Goal: Task Accomplishment & Management: Manage account settings

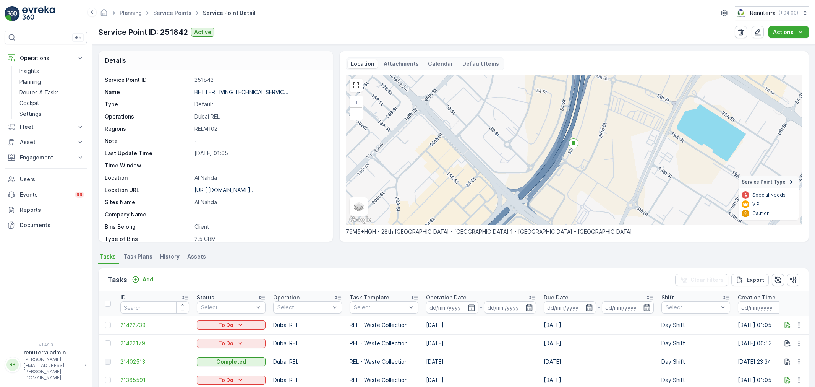
click at [178, 15] on link "Service Points" at bounding box center [172, 13] width 38 height 6
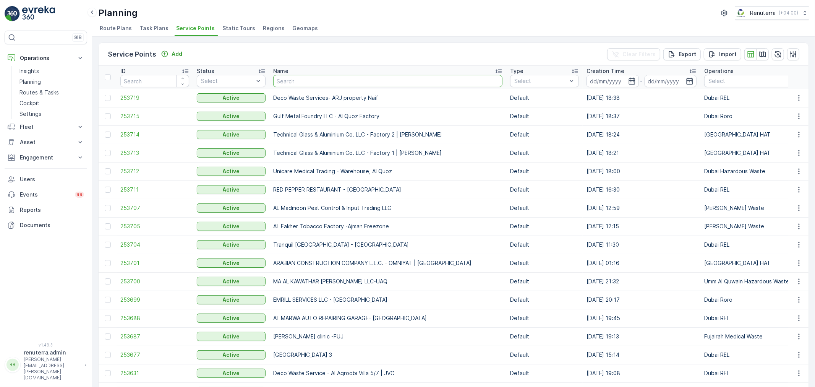
click at [318, 77] on input "text" at bounding box center [387, 81] width 229 height 12
type input "wade ada"
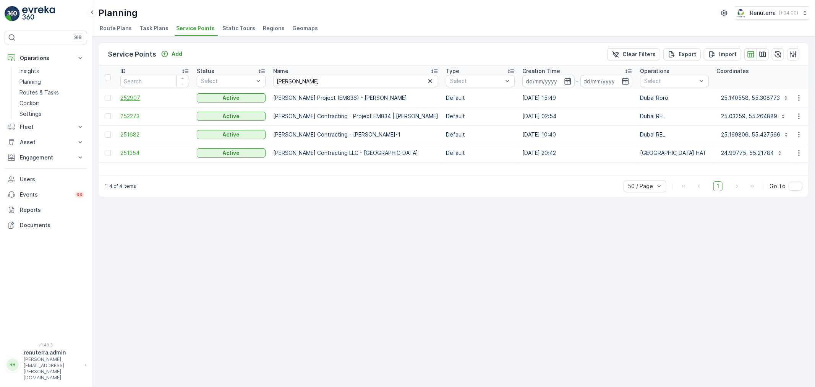
click at [124, 100] on span "252907" at bounding box center [154, 98] width 69 height 8
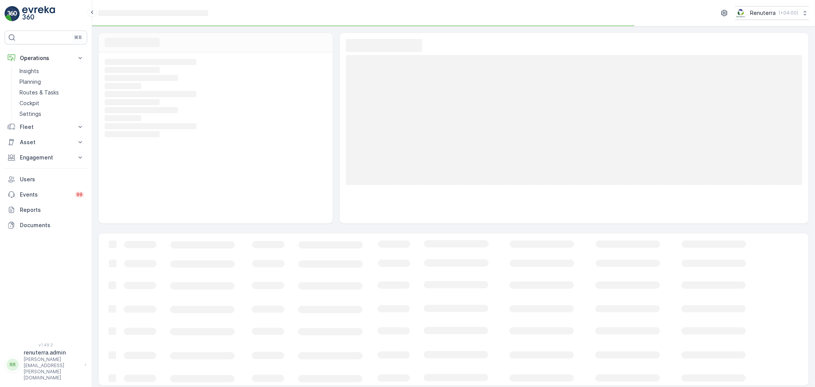
scroll to position [3, 0]
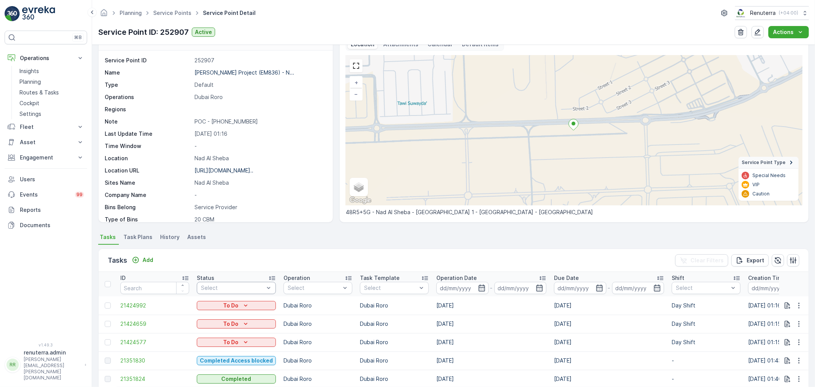
scroll to position [42, 0]
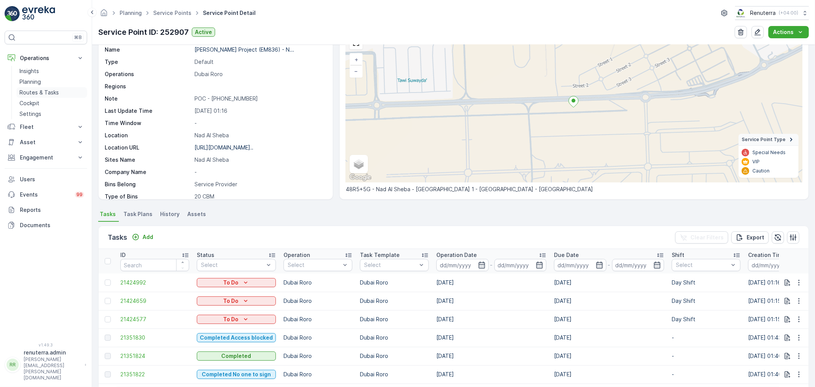
click at [47, 94] on p "Routes & Tasks" at bounding box center [38, 93] width 39 height 8
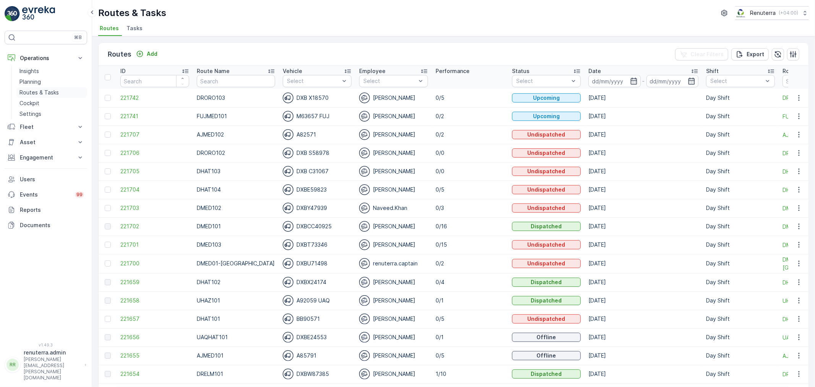
click at [39, 89] on p "Routes & Tasks" at bounding box center [38, 93] width 39 height 8
click at [135, 28] on span "Tasks" at bounding box center [134, 28] width 16 height 8
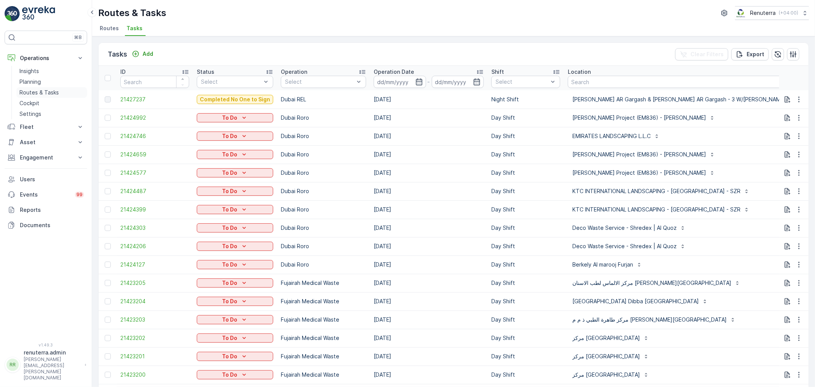
click at [42, 89] on p "Routes & Tasks" at bounding box center [38, 93] width 39 height 8
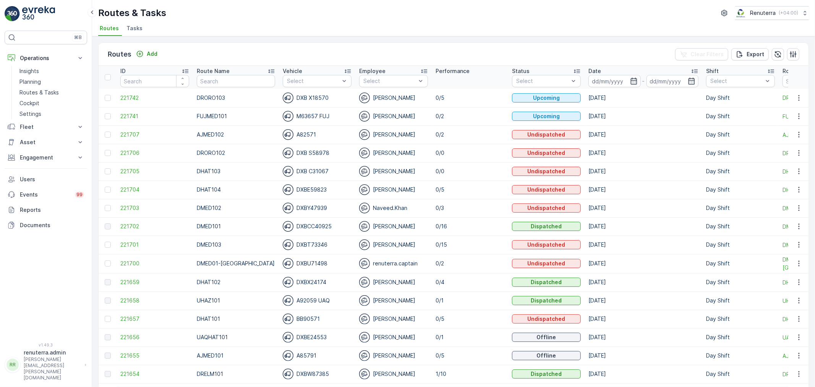
click at [139, 31] on span "Tasks" at bounding box center [134, 28] width 16 height 8
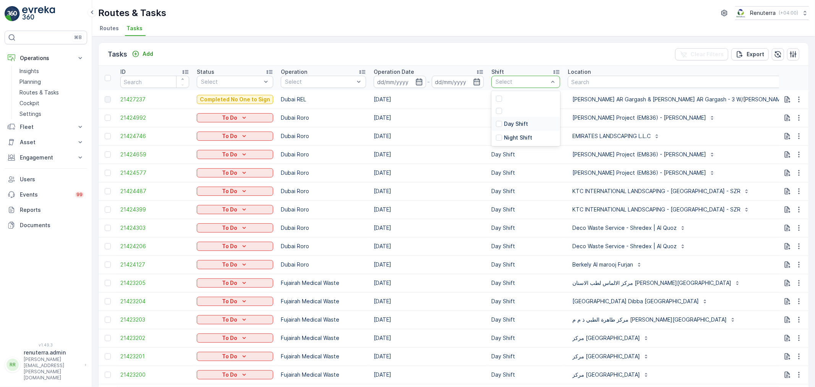
click at [511, 121] on p "Day Shift" at bounding box center [516, 124] width 24 height 8
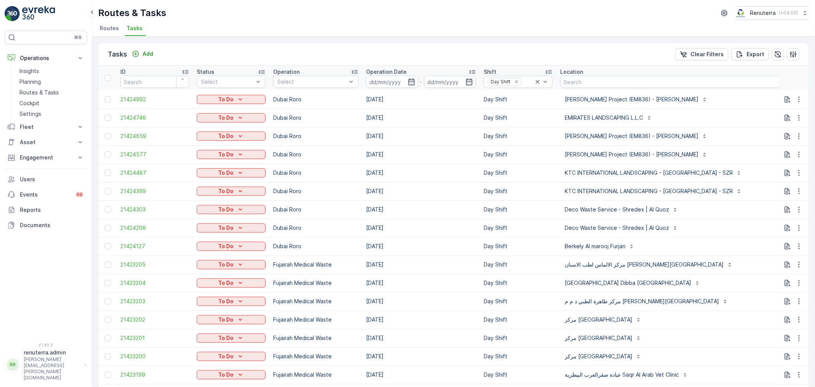
click at [525, 180] on td "Day Shift" at bounding box center [518, 173] width 76 height 18
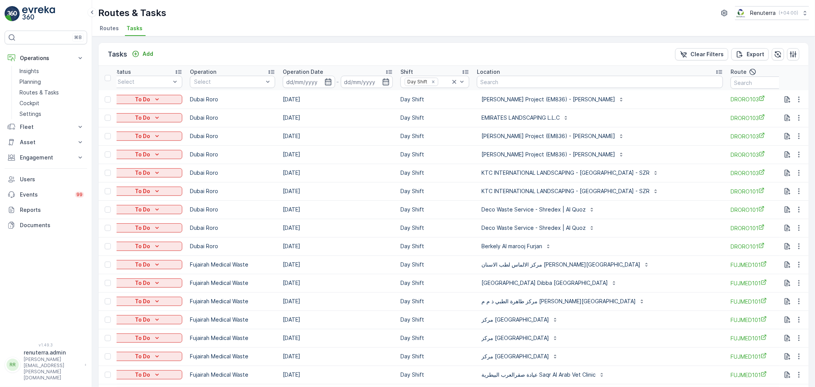
scroll to position [0, 116]
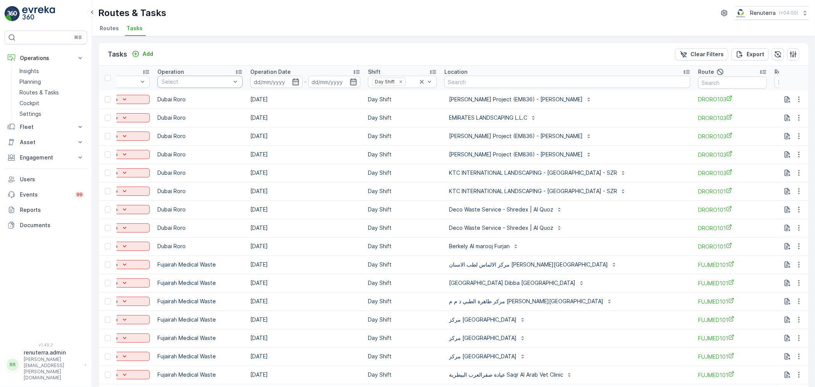
click at [173, 76] on div "Select" at bounding box center [199, 82] width 85 height 12
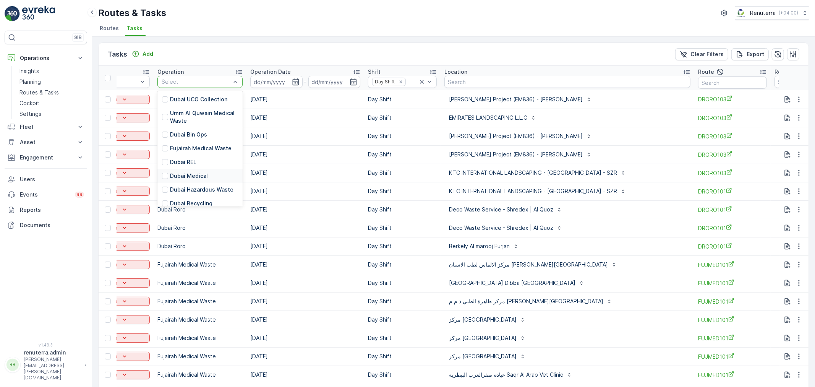
click at [191, 172] on p "Dubai Medical" at bounding box center [189, 176] width 38 height 8
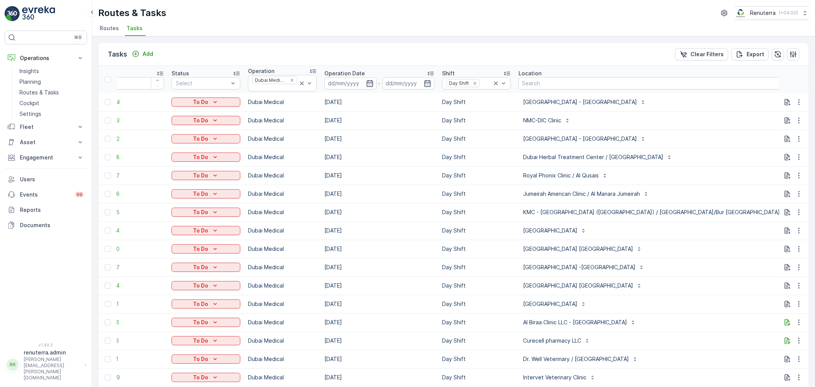
type input "101"
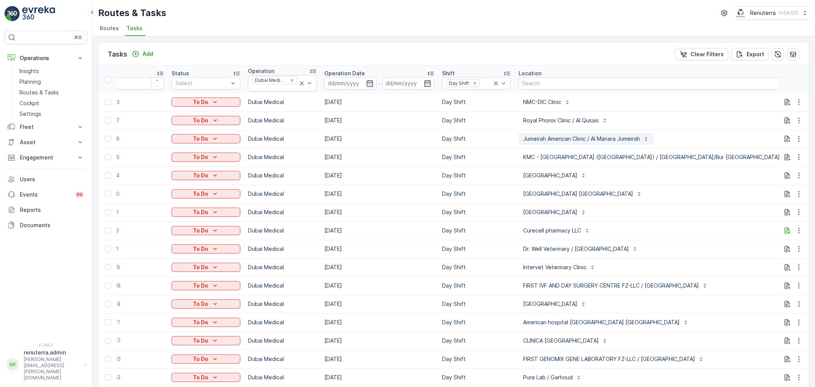
click at [643, 135] on div "Jumeirah American Clinic / Al Manara Jumeirah" at bounding box center [586, 139] width 126 height 8
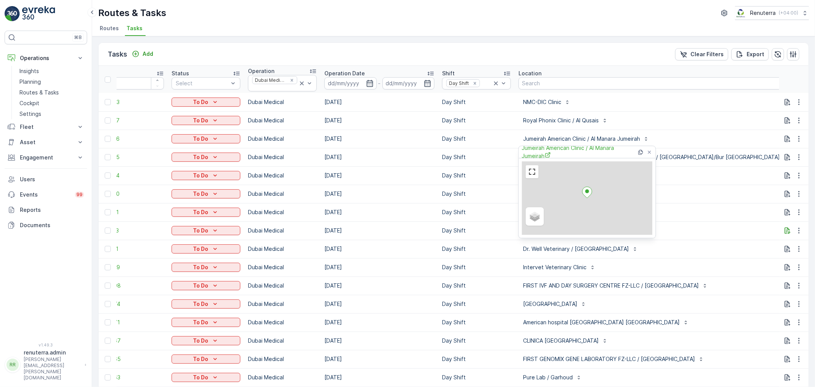
click at [677, 109] on td "NMC-DIC Clinic" at bounding box center [656, 102] width 283 height 18
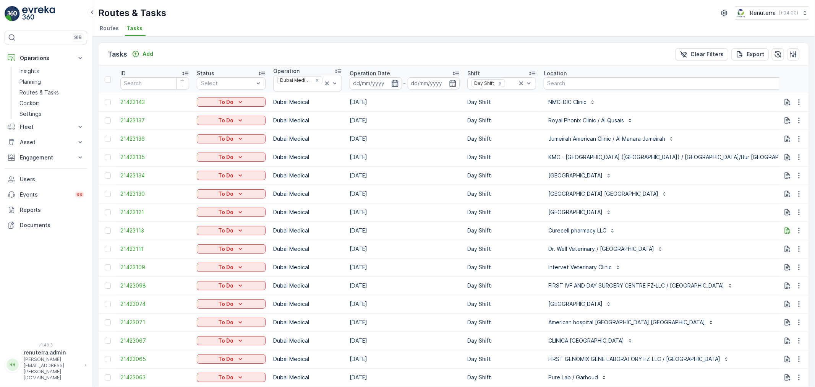
click at [396, 82] on icon "button" at bounding box center [395, 82] width 6 height 7
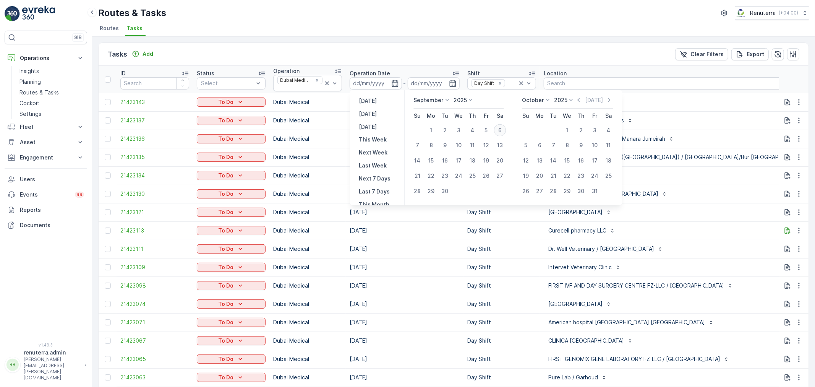
click at [499, 129] on div "6" at bounding box center [500, 130] width 12 height 12
type input "[DATE]"
click at [499, 129] on div "6" at bounding box center [500, 130] width 12 height 12
type input "[DATE]"
click at [499, 129] on div "6" at bounding box center [500, 130] width 12 height 12
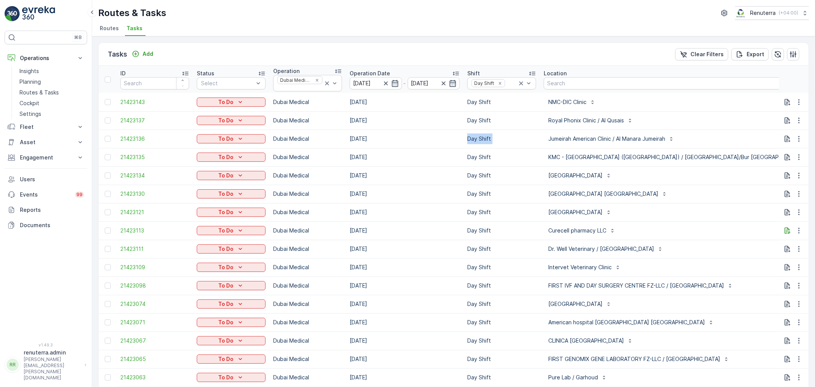
click at [499, 130] on td "Day Shift" at bounding box center [501, 139] width 76 height 18
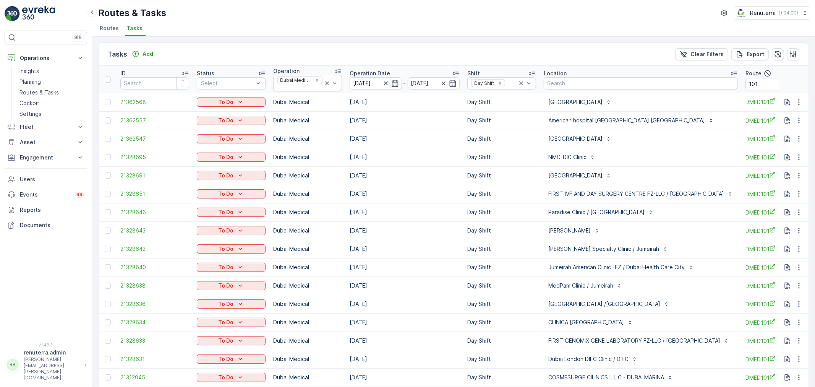
click at [523, 185] on td "Day Shift" at bounding box center [501, 194] width 76 height 18
click at [669, 161] on div "NMC-DIC Clinic" at bounding box center [641, 157] width 194 height 12
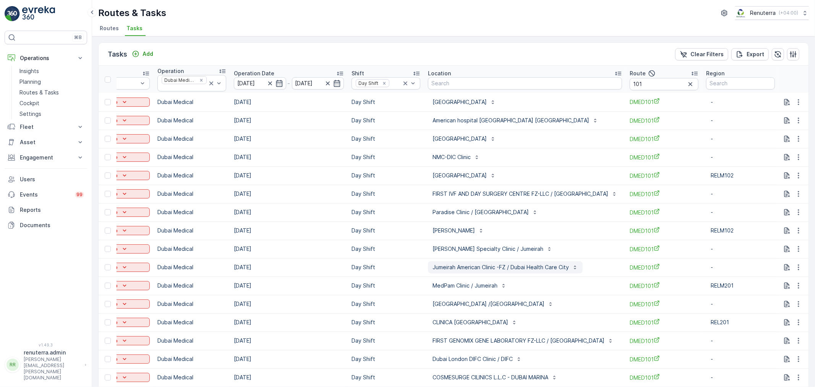
scroll to position [32, 0]
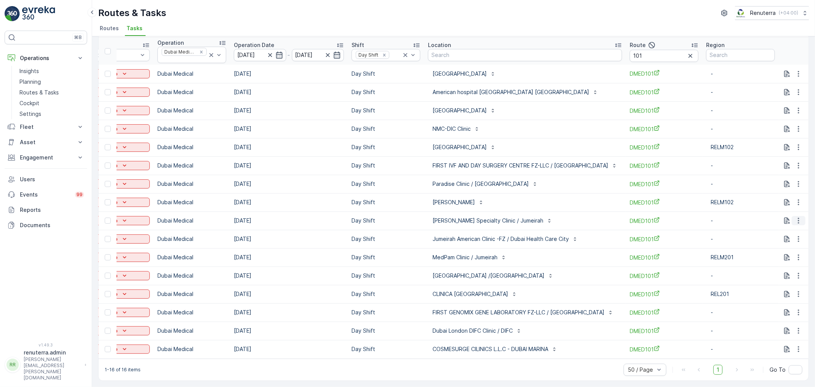
click at [800, 217] on icon "button" at bounding box center [799, 221] width 8 height 8
click at [777, 260] on span "Remove from Route" at bounding box center [787, 260] width 52 height 8
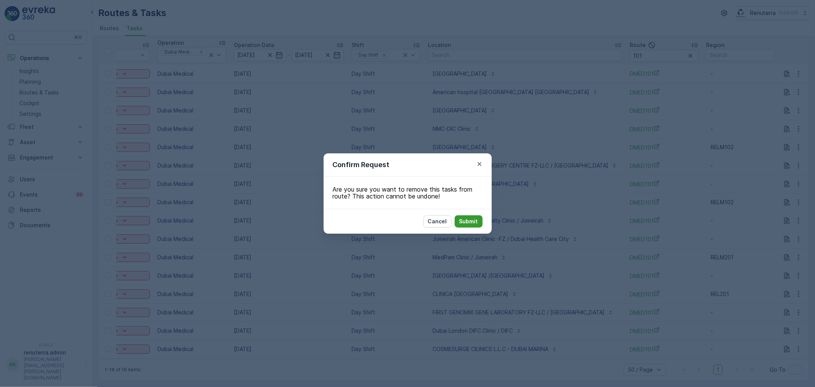
click at [465, 219] on p "Submit" at bounding box center [468, 221] width 19 height 8
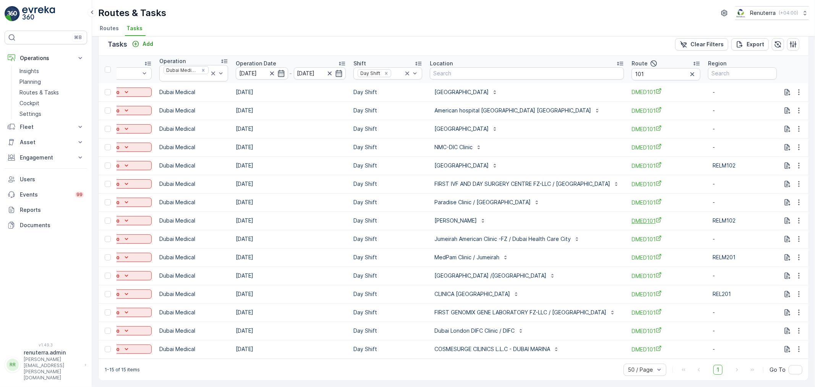
scroll to position [0, 113]
click at [663, 70] on input "101" at bounding box center [666, 74] width 69 height 12
type input "102"
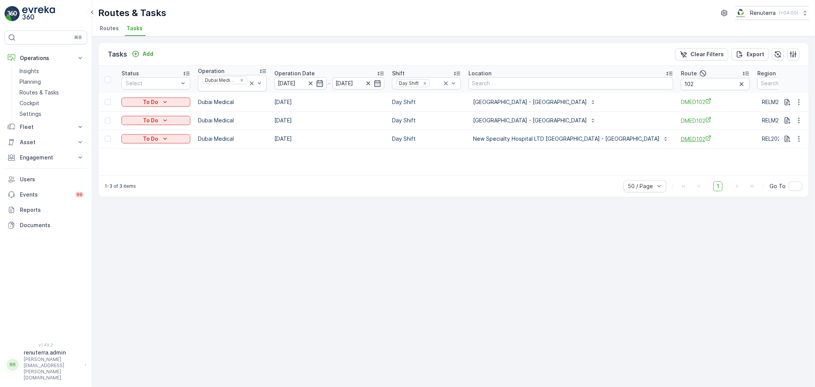
scroll to position [0, 76]
click at [680, 83] on input "102" at bounding box center [714, 84] width 69 height 12
type input "103"
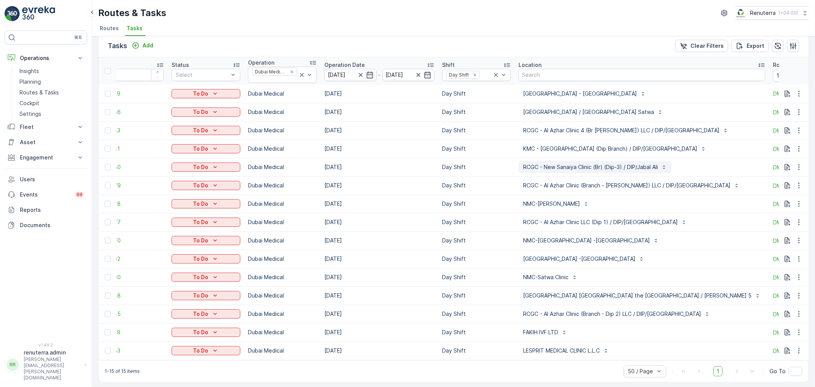
scroll to position [13, 0]
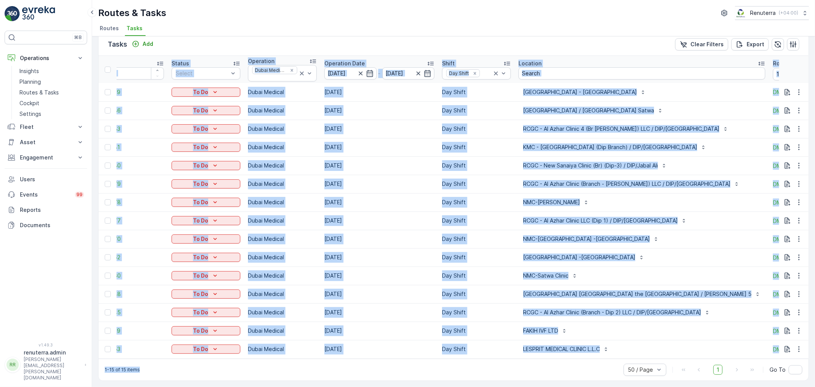
drag, startPoint x: 558, startPoint y: 358, endPoint x: 581, endPoint y: 356, distance: 23.0
click at [581, 356] on div "Tasks Add Clear Filters Export ID Status Select Operation Dubai Medical Operati…" at bounding box center [453, 206] width 711 height 348
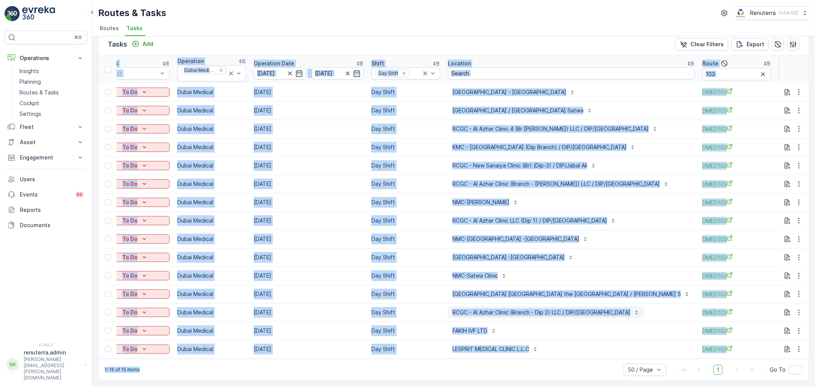
scroll to position [0, 83]
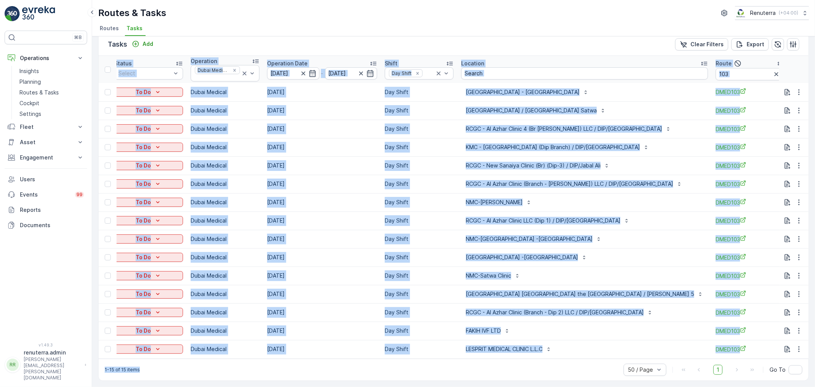
click at [547, 363] on div "1-15 of 15 items 50 / Page 1 Go To" at bounding box center [454, 369] width 710 height 22
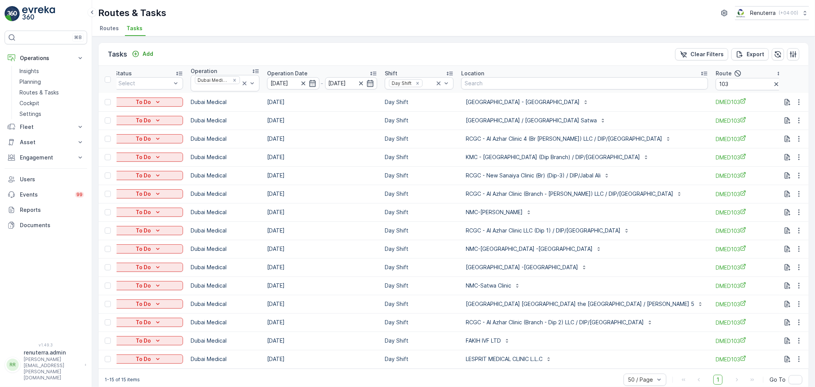
scroll to position [0, 0]
drag, startPoint x: 34, startPoint y: 78, endPoint x: 48, endPoint y: 80, distance: 14.7
click at [34, 78] on p "Planning" at bounding box center [29, 82] width 21 height 8
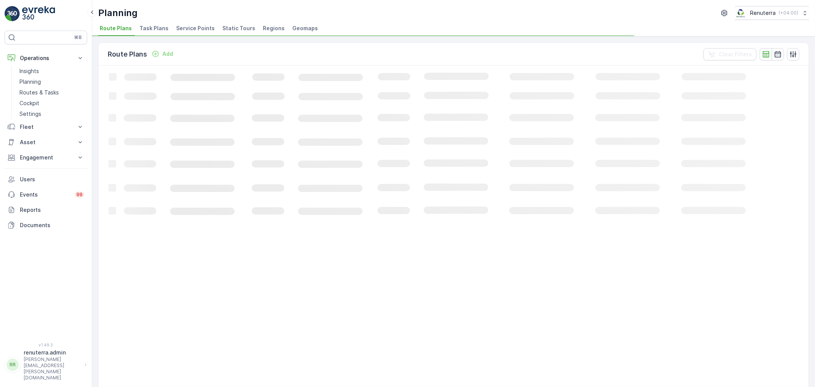
click at [186, 24] on span "Service Points" at bounding box center [195, 28] width 39 height 8
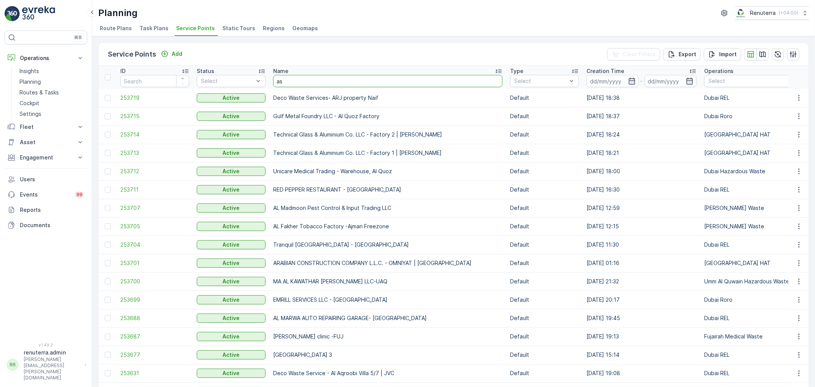
type input "asa"
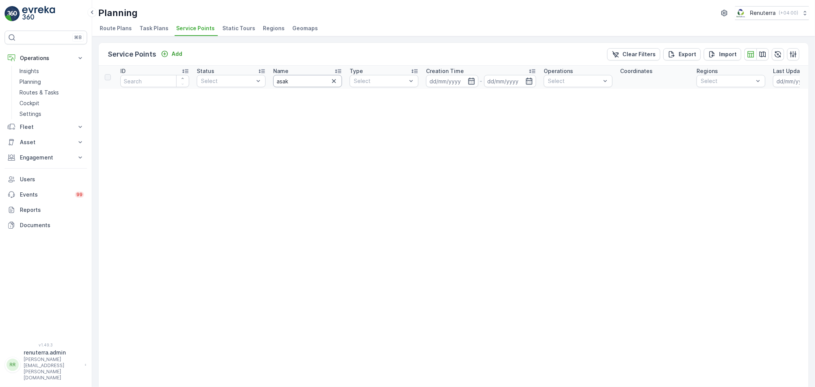
click at [302, 83] on input "asak" at bounding box center [307, 81] width 69 height 12
click at [304, 81] on input "asak" at bounding box center [307, 81] width 69 height 12
type input "ktf"
click at [298, 81] on input "ktf" at bounding box center [307, 81] width 69 height 12
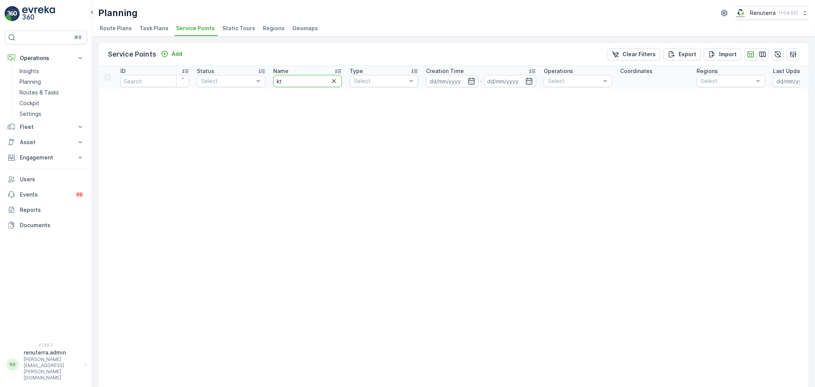
type input "kt"
click at [297, 79] on input "kt" at bounding box center [307, 81] width 69 height 12
type input "ktc"
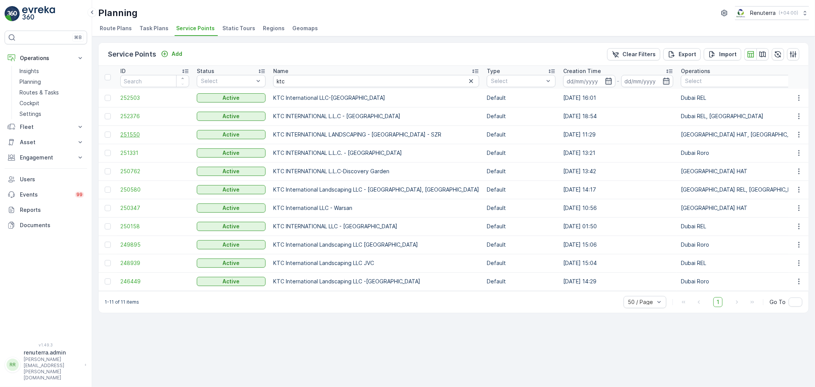
click at [125, 134] on span "251550" at bounding box center [154, 135] width 69 height 8
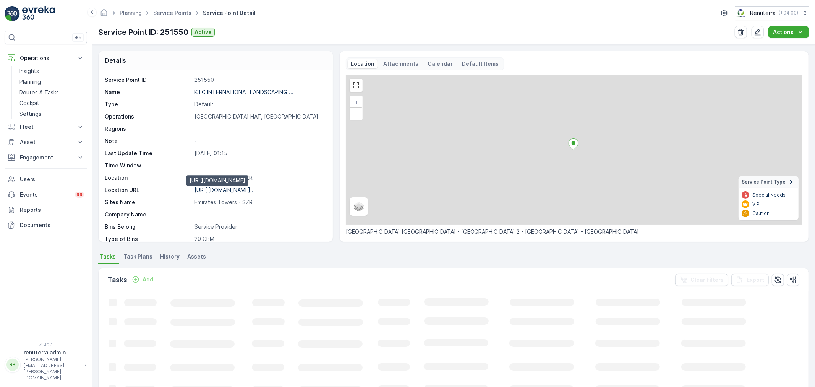
click at [251, 189] on p "https://maps.app.goo.gl/22aB4x..." at bounding box center [223, 189] width 59 height 6
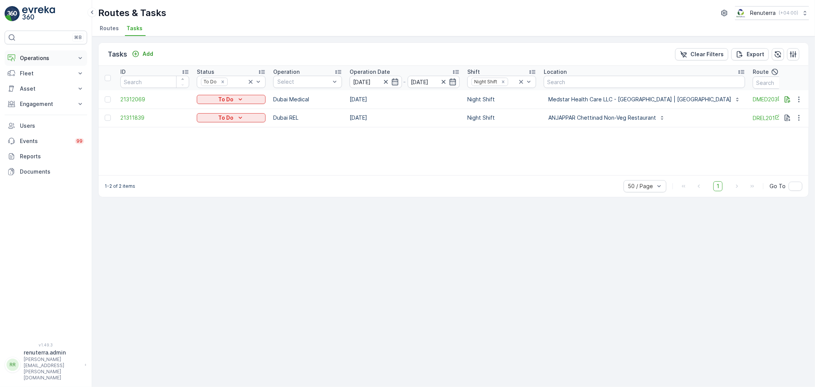
click at [39, 57] on p "Operations" at bounding box center [46, 58] width 52 height 8
click at [44, 93] on p "Routes & Tasks" at bounding box center [38, 93] width 39 height 8
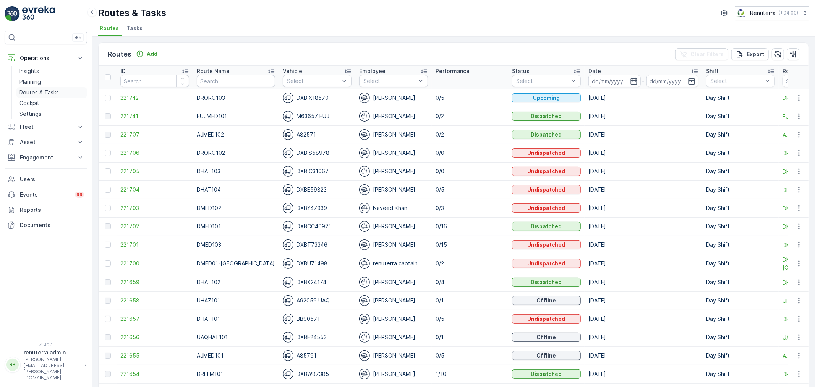
click at [45, 92] on p "Routes & Tasks" at bounding box center [38, 93] width 39 height 8
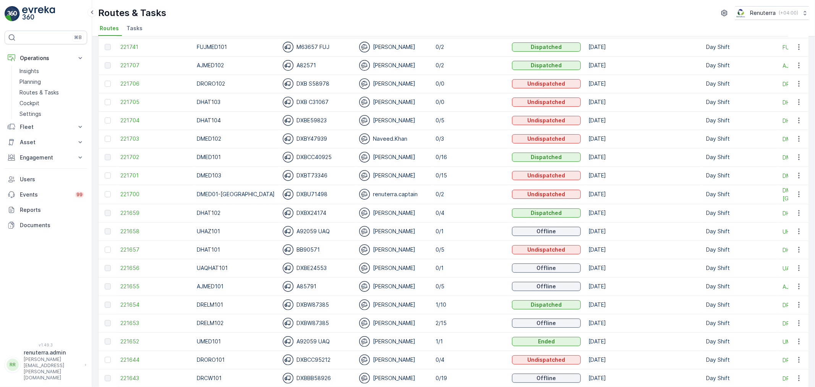
scroll to position [85, 0]
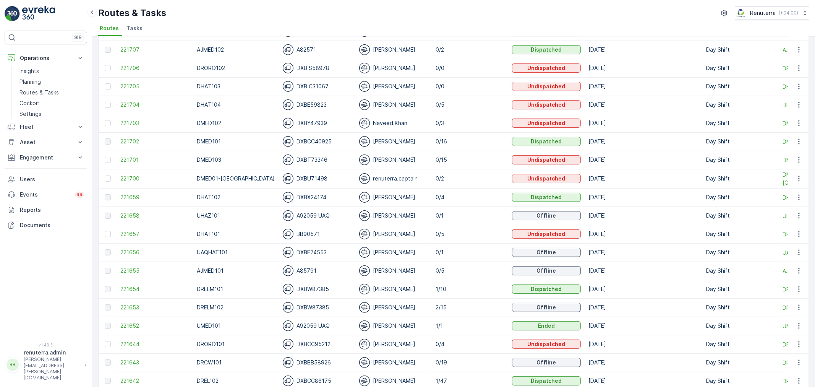
click at [131, 308] on span "221653" at bounding box center [154, 307] width 69 height 8
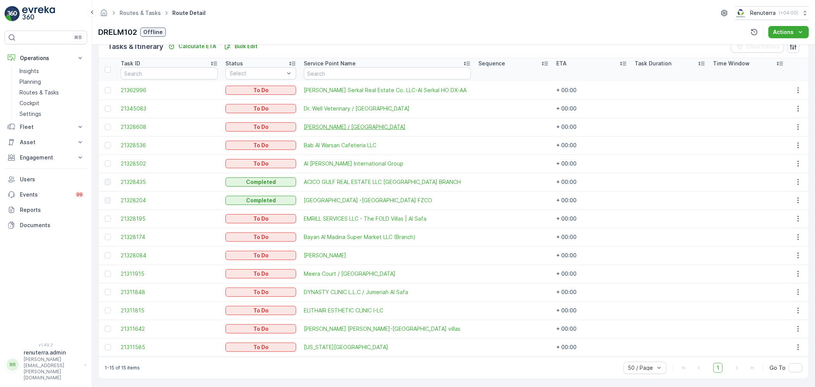
scroll to position [196, 0]
click at [106, 288] on div at bounding box center [108, 291] width 6 height 6
click at [105, 288] on input "checkbox" at bounding box center [105, 288] width 0 height 0
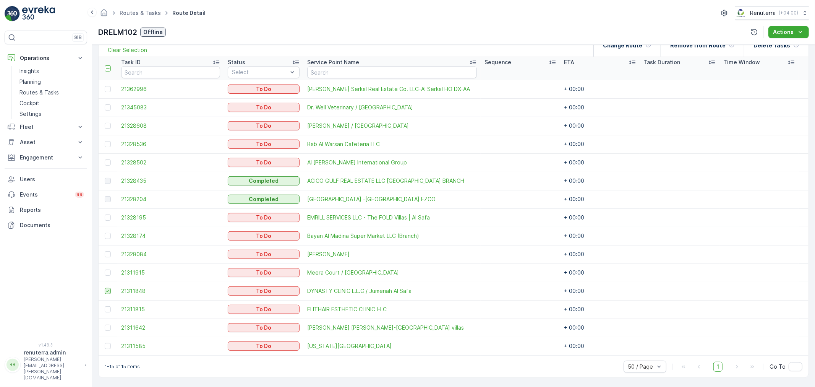
click at [106, 288] on icon at bounding box center [107, 290] width 5 height 5
click at [105, 288] on input "checkbox" at bounding box center [105, 288] width 0 height 0
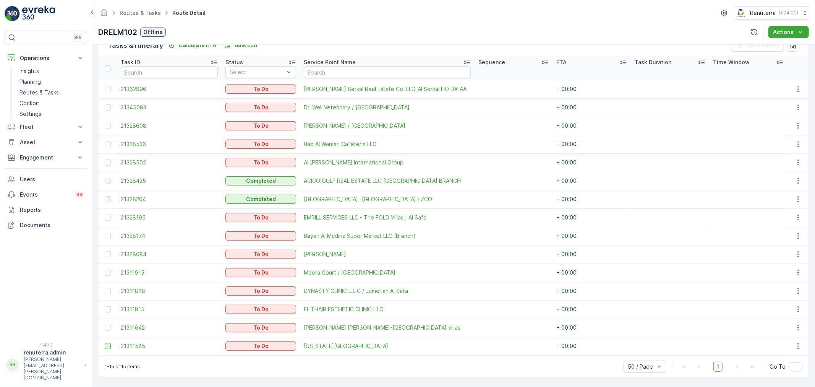
click at [108, 346] on div at bounding box center [108, 346] width 6 height 6
click at [105, 343] on input "checkbox" at bounding box center [105, 343] width 0 height 0
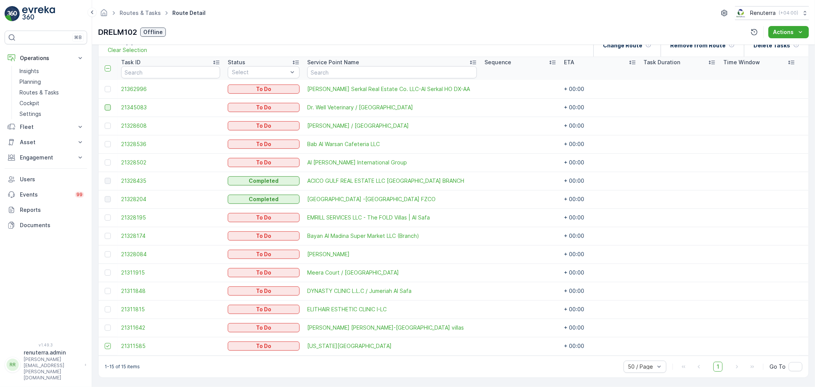
click at [106, 108] on div at bounding box center [108, 107] width 6 height 6
click at [105, 104] on input "checkbox" at bounding box center [105, 104] width 0 height 0
click at [107, 144] on div at bounding box center [108, 144] width 6 height 6
click at [105, 141] on input "checkbox" at bounding box center [105, 141] width 0 height 0
click at [102, 233] on td at bounding box center [108, 236] width 19 height 18
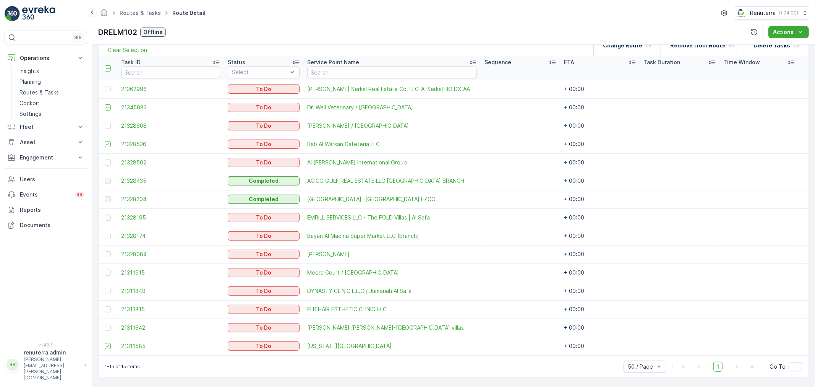
click at [104, 234] on td at bounding box center [108, 236] width 19 height 18
click at [107, 234] on div at bounding box center [108, 236] width 6 height 6
click at [105, 233] on input "checkbox" at bounding box center [105, 233] width 0 height 0
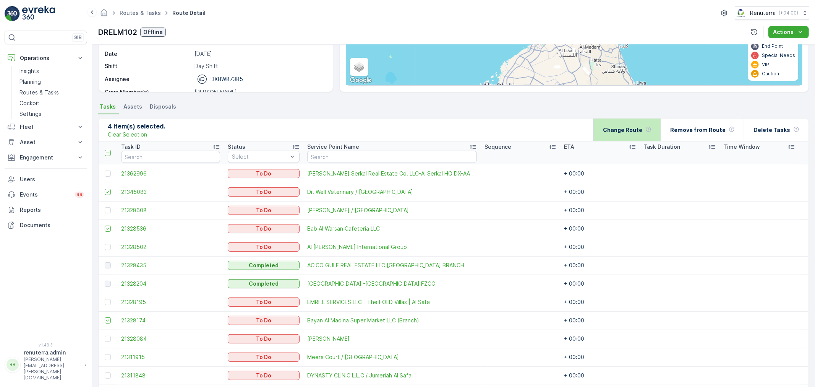
scroll to position [111, 0]
click at [642, 130] on p "Change Route" at bounding box center [622, 130] width 39 height 8
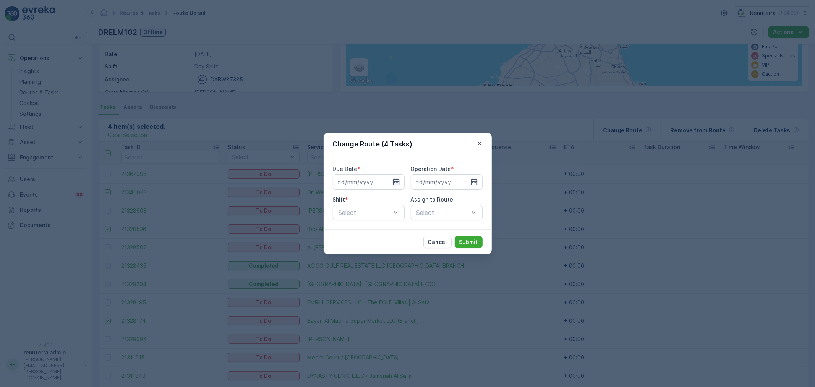
drag, startPoint x: 400, startPoint y: 180, endPoint x: 395, endPoint y: 184, distance: 6.4
click at [399, 181] on div at bounding box center [369, 181] width 72 height 15
click at [396, 181] on icon "button" at bounding box center [396, 182] width 8 height 8
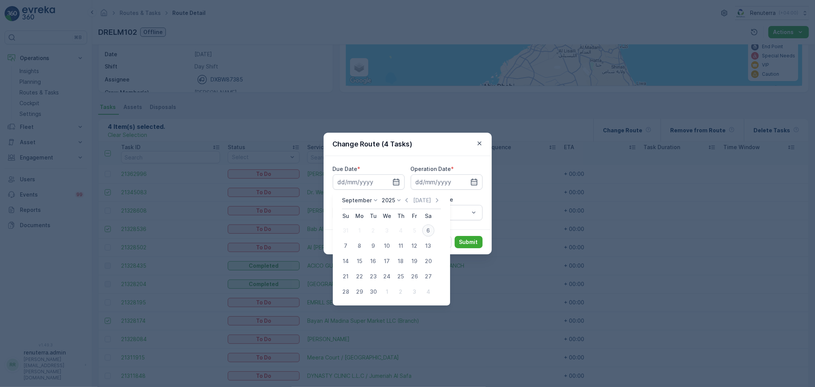
click at [432, 230] on div "6" at bounding box center [428, 230] width 12 height 12
type input "[DATE]"
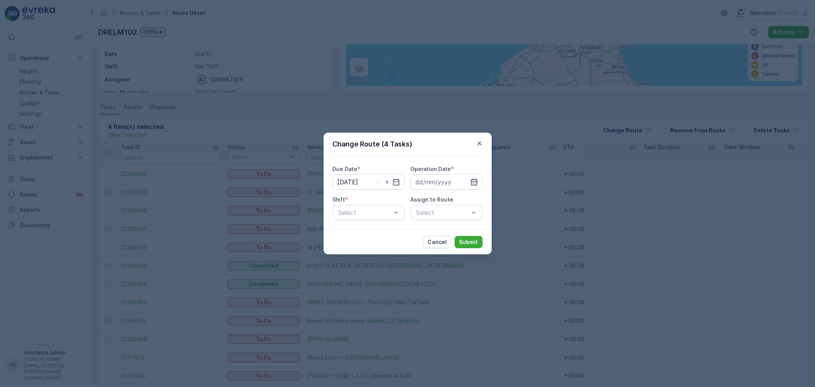
click at [473, 184] on icon "button" at bounding box center [474, 182] width 8 height 8
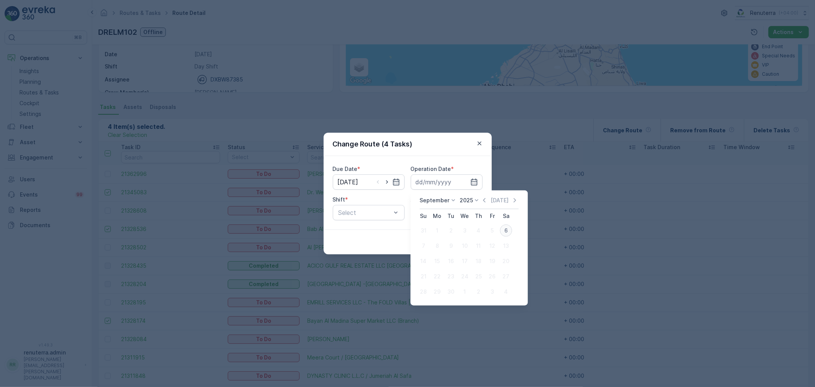
click at [508, 228] on div "6" at bounding box center [506, 230] width 12 height 12
type input "[DATE]"
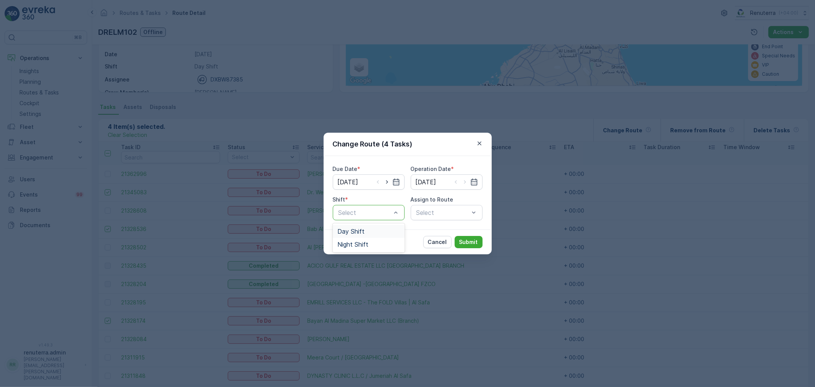
click at [365, 230] on div "Day Shift" at bounding box center [368, 231] width 63 height 7
click at [454, 214] on div "Select" at bounding box center [447, 212] width 72 height 15
drag, startPoint x: 488, startPoint y: 209, endPoint x: 481, endPoint y: 215, distance: 9.0
click at [483, 213] on div "Due Date * [DATE] Operation Date * [DATE] Shift * option Day Shift, selected. D…" at bounding box center [408, 192] width 168 height 73
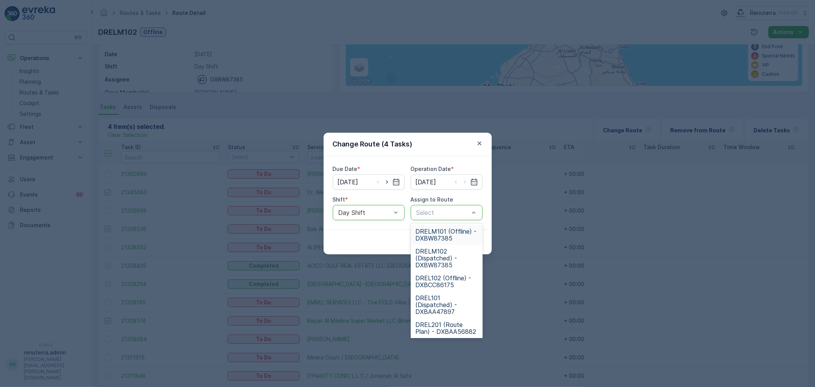
click at [478, 215] on div "Select" at bounding box center [447, 212] width 72 height 15
click at [450, 231] on span "DRELM101 (Offline) - DXBW87385" at bounding box center [446, 235] width 63 height 14
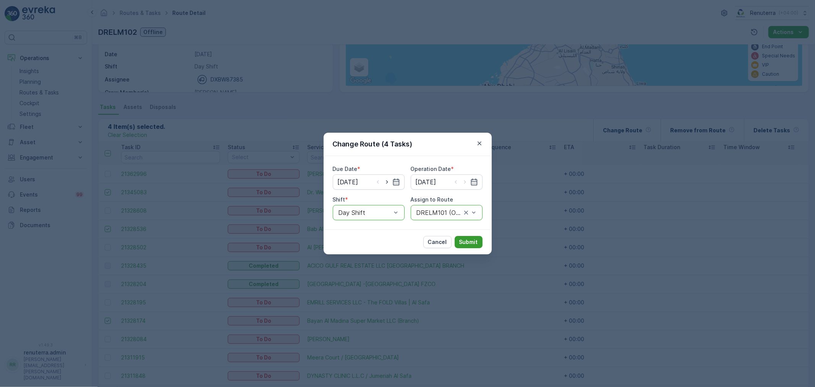
click at [465, 238] on p "Submit" at bounding box center [468, 242] width 19 height 8
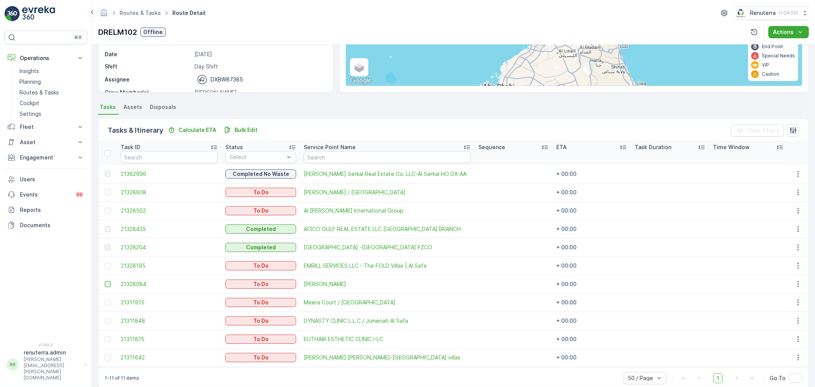
click at [110, 284] on div at bounding box center [108, 284] width 6 height 6
click at [105, 281] on input "checkbox" at bounding box center [105, 281] width 0 height 0
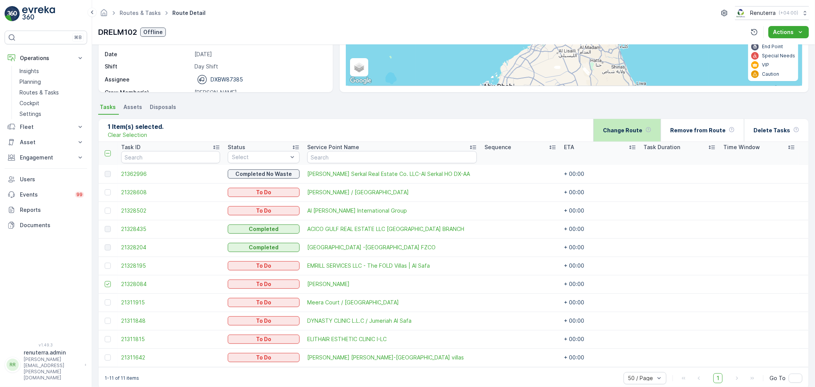
click at [631, 124] on div "Change Route" at bounding box center [627, 130] width 49 height 23
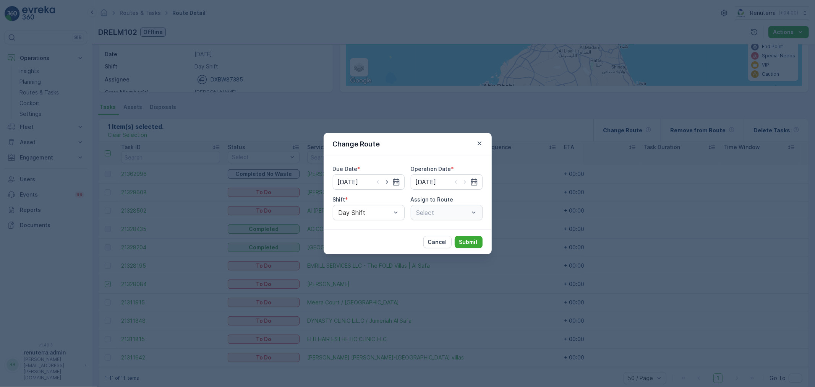
type input "[DATE]"
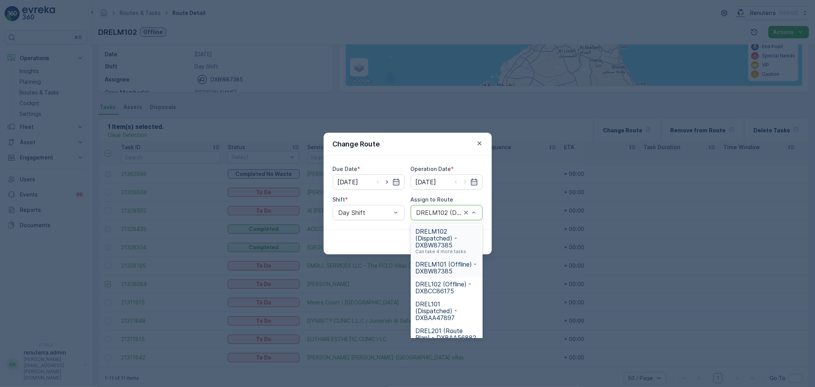
click at [444, 259] on div "DRELM101 (Offline) - DXBW87385" at bounding box center [447, 267] width 72 height 20
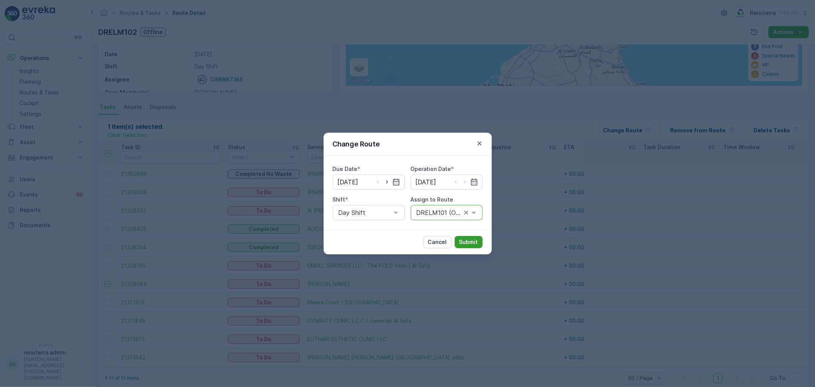
click at [473, 240] on p "Submit" at bounding box center [468, 242] width 19 height 8
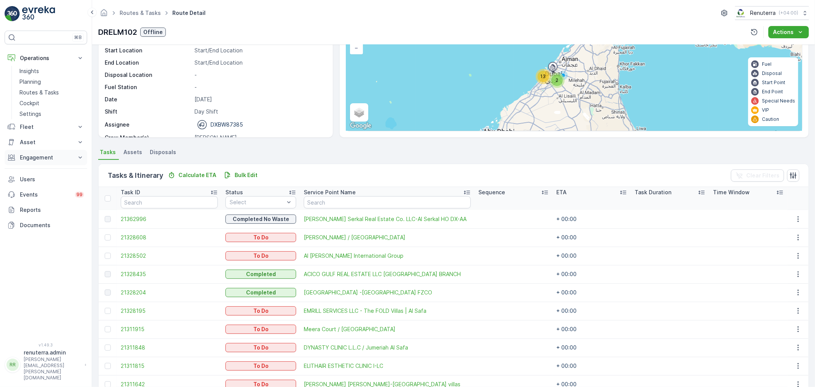
scroll to position [0, 0]
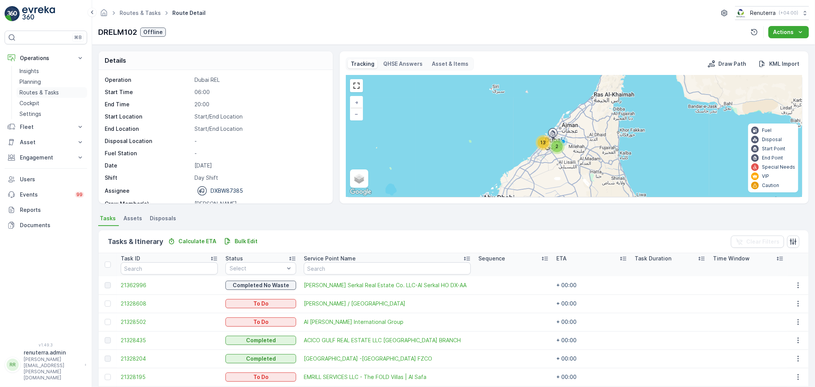
click at [49, 94] on p "Routes & Tasks" at bounding box center [38, 93] width 39 height 8
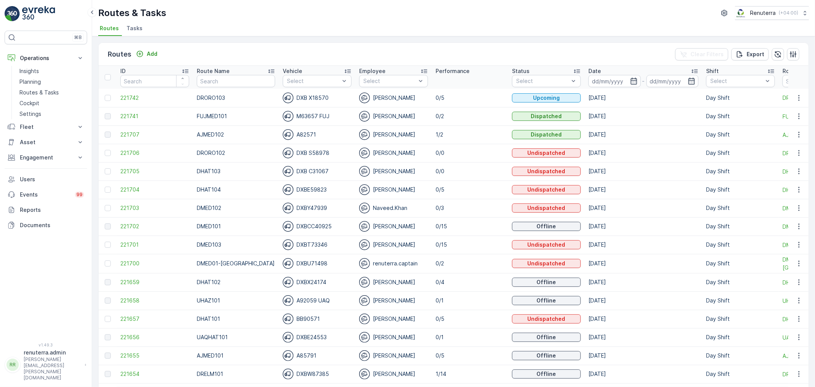
click at [310, 89] on td "DXB X18570" at bounding box center [317, 98] width 76 height 18
drag, startPoint x: 463, startPoint y: 31, endPoint x: 438, endPoint y: 45, distance: 29.2
click at [462, 31] on ul "Routes Tasks" at bounding box center [450, 29] width 704 height 13
type input "hai"
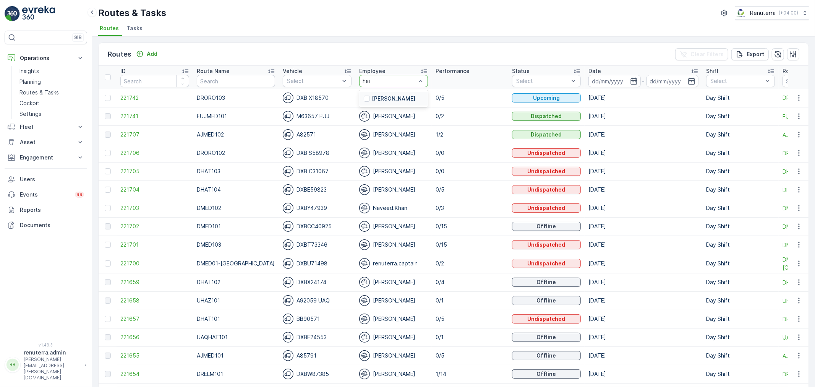
click at [379, 97] on p "[PERSON_NAME]" at bounding box center [394, 99] width 44 height 8
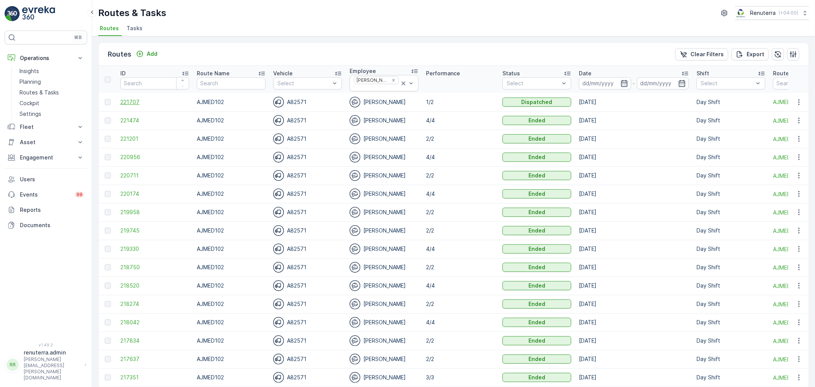
click at [132, 99] on span "221707" at bounding box center [154, 102] width 69 height 8
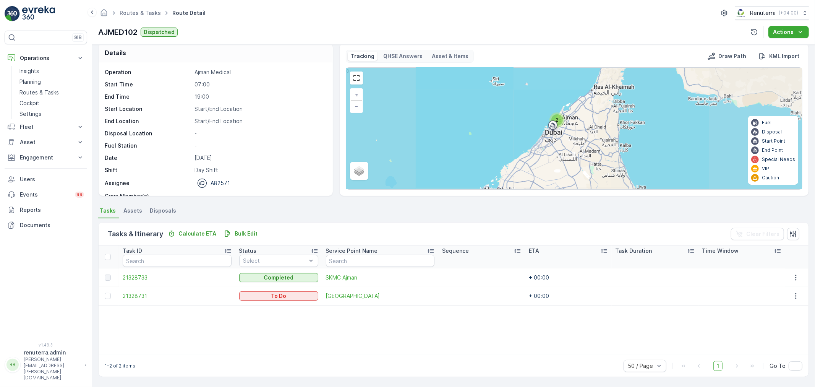
scroll to position [7, 0]
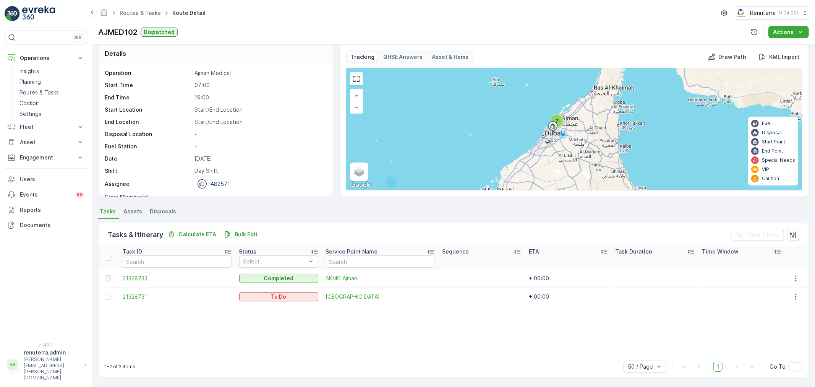
click at [138, 277] on span "21328733" at bounding box center [177, 278] width 108 height 8
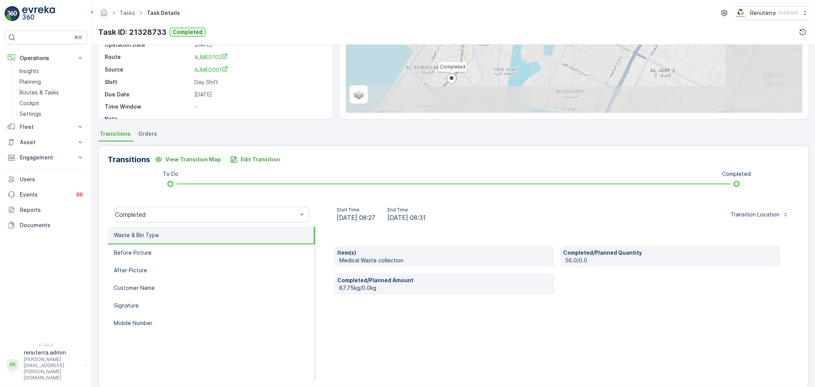
scroll to position [85, 0]
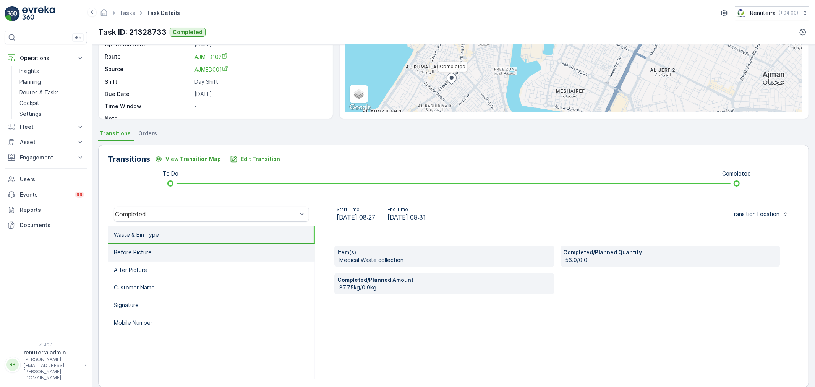
click at [176, 258] on li "Before Picture" at bounding box center [211, 253] width 207 height 18
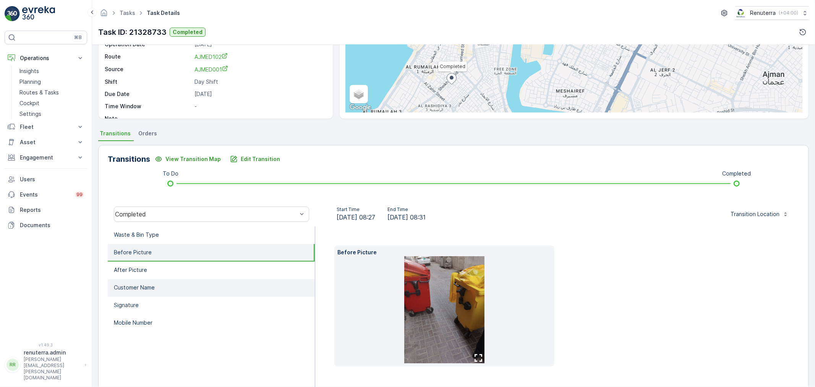
click at [180, 280] on li "Customer Name" at bounding box center [211, 288] width 207 height 18
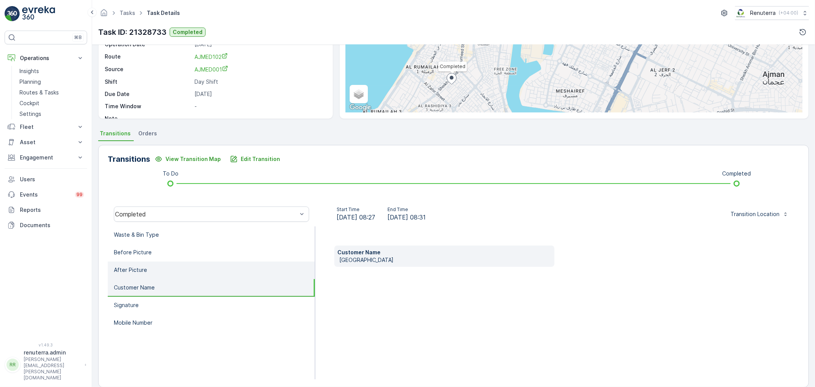
click at [183, 272] on li "After Picture" at bounding box center [211, 270] width 207 height 18
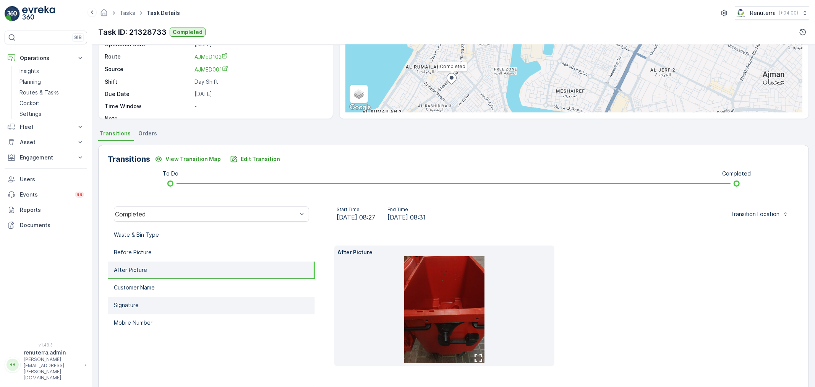
click at [185, 311] on li "Signature" at bounding box center [211, 305] width 207 height 18
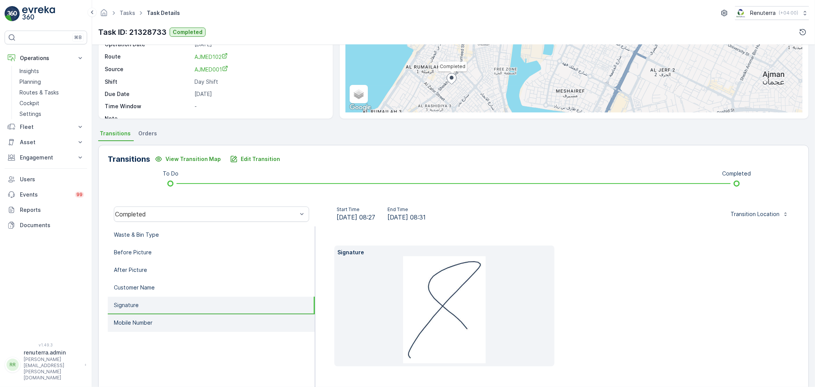
click at [178, 322] on li "Mobile Number" at bounding box center [211, 323] width 207 height 18
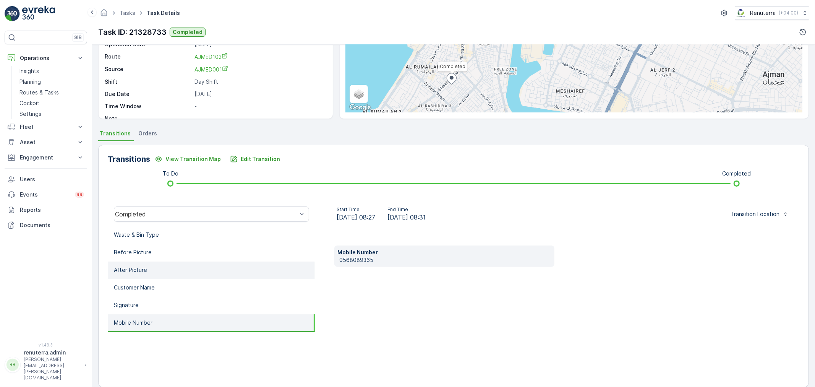
click at [184, 277] on li "After Picture" at bounding box center [211, 270] width 207 height 18
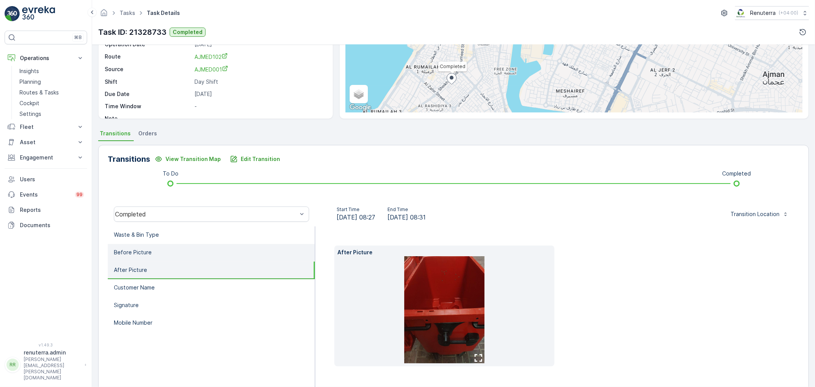
click at [183, 256] on li "Before Picture" at bounding box center [211, 253] width 207 height 18
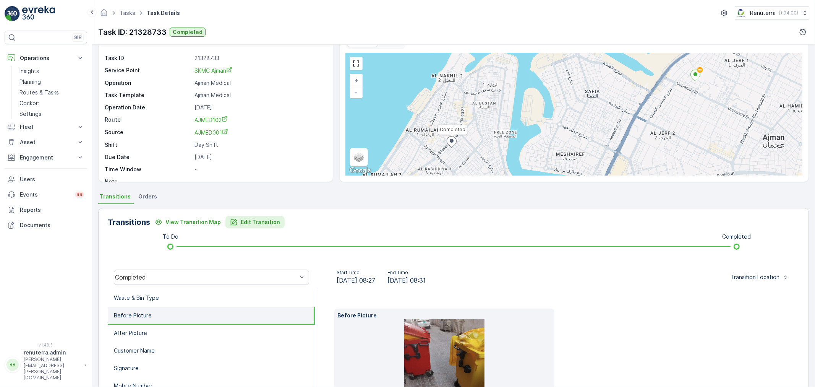
scroll to position [0, 0]
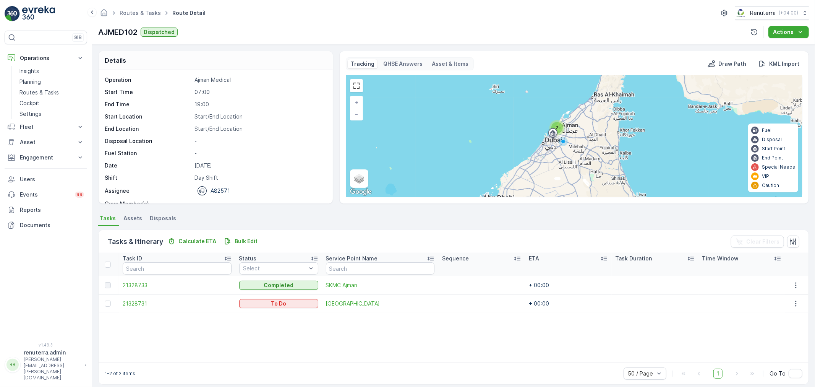
click at [207, 168] on p "[DATE]" at bounding box center [259, 166] width 130 height 8
click at [329, 283] on span "SKMC Ajman" at bounding box center [380, 285] width 108 height 8
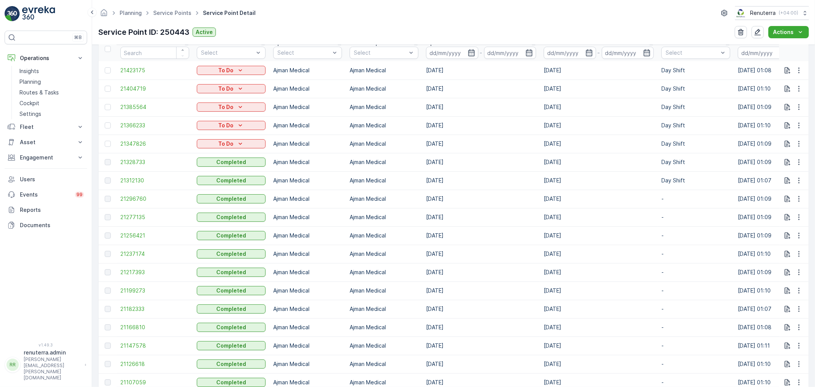
scroll to position [170, 0]
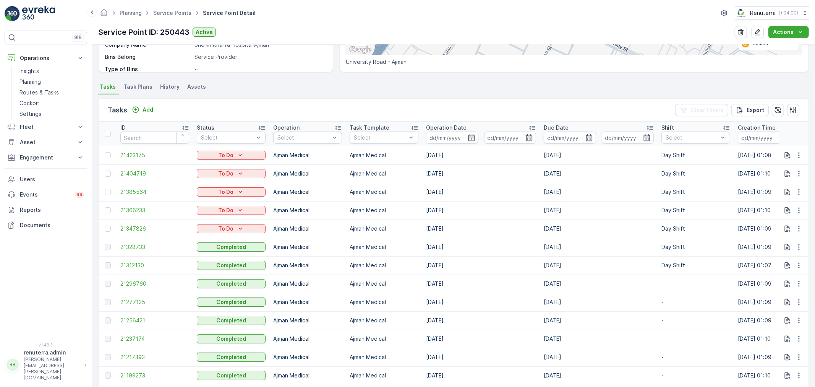
click at [153, 102] on div "Tasks Add Clear Filters Export" at bounding box center [454, 110] width 710 height 23
click at [149, 106] on p "Add" at bounding box center [147, 110] width 11 height 8
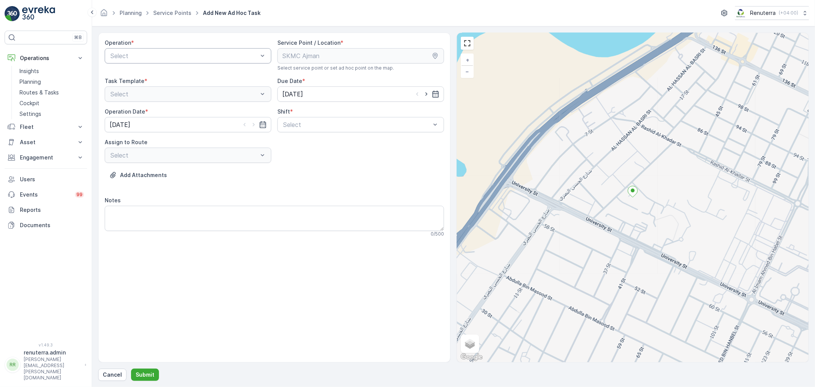
click at [154, 33] on div "Operation * Select Service Point / Location * Select service point or set ad ho…" at bounding box center [274, 197] width 352 height 330
drag, startPoint x: 167, startPoint y: 37, endPoint x: 67, endPoint y: 11, distance: 103.6
click at [166, 38] on div "Operation * Select Service Point / Location * Select service point or set ad ho…" at bounding box center [274, 197] width 352 height 330
click at [142, 64] on div "Operation * Select" at bounding box center [188, 55] width 167 height 32
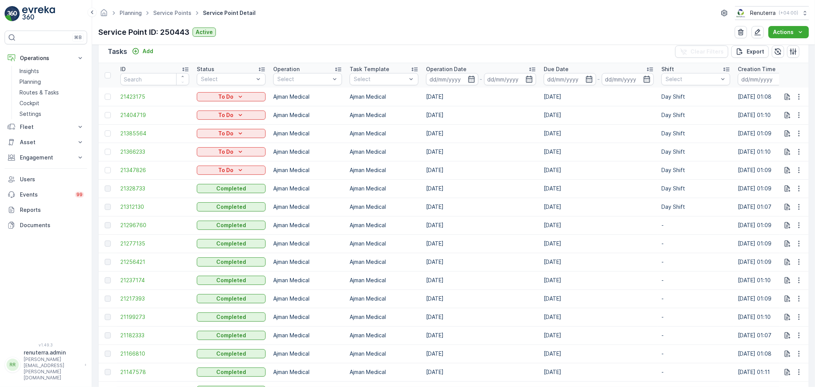
scroll to position [254, 0]
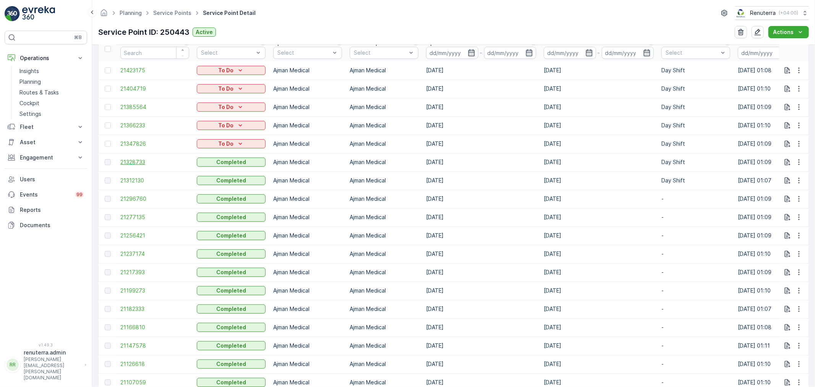
click at [145, 161] on span "21328733" at bounding box center [154, 162] width 69 height 8
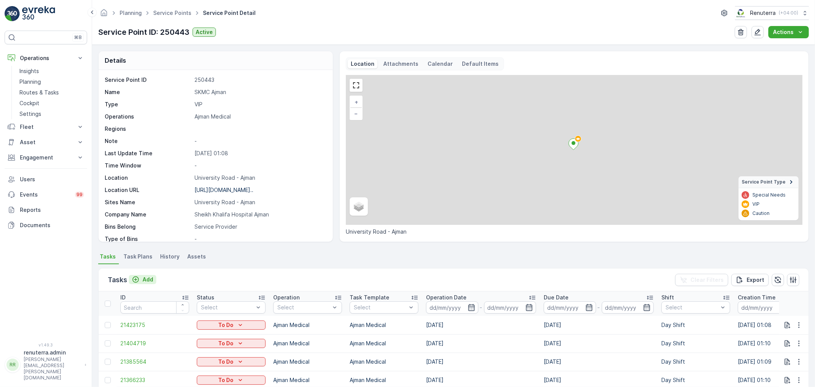
scroll to position [85, 0]
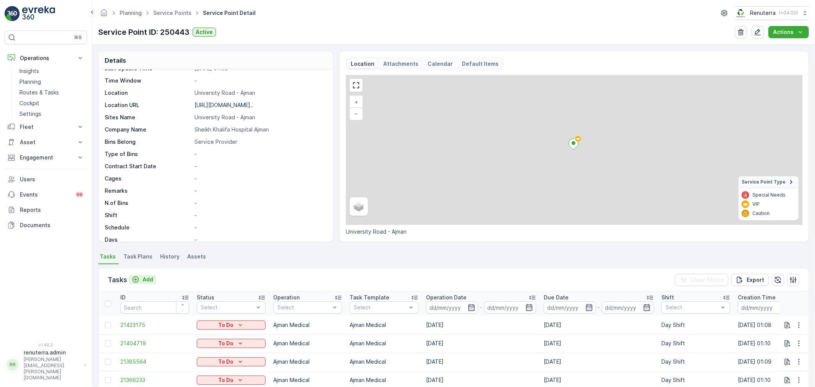
click at [148, 277] on p "Add" at bounding box center [147, 279] width 11 height 8
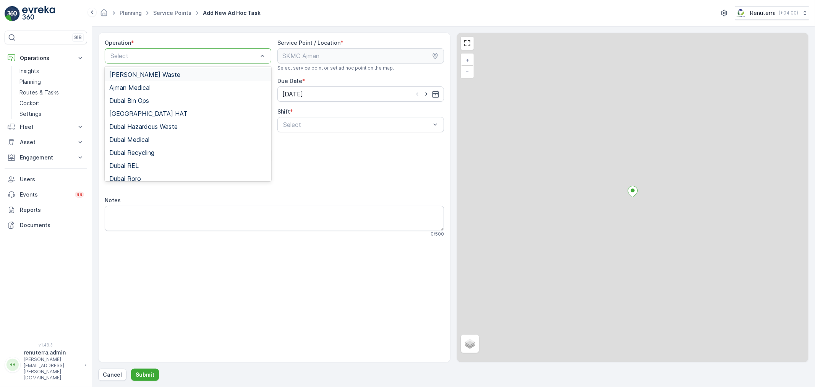
drag, startPoint x: 142, startPoint y: 57, endPoint x: 134, endPoint y: 60, distance: 9.1
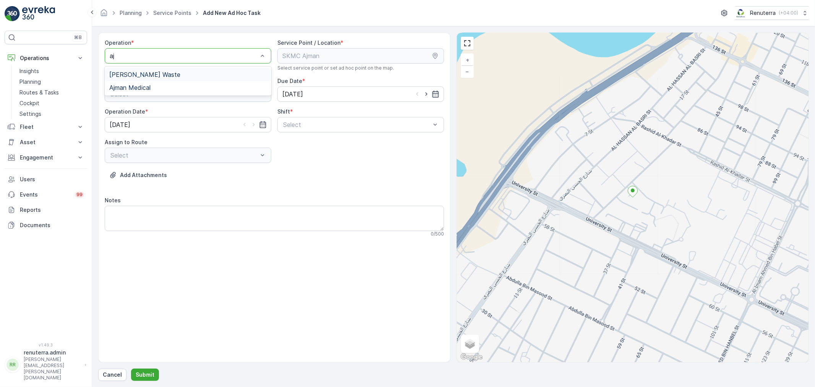
type input "ajm"
click at [199, 90] on div "Ajman Medical" at bounding box center [187, 87] width 157 height 7
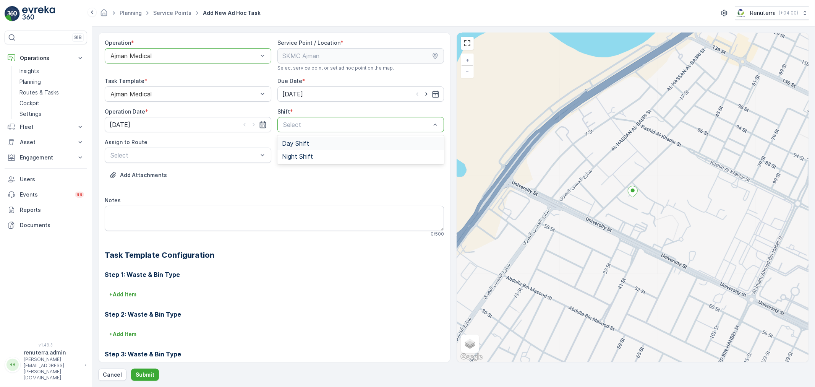
click at [295, 142] on span "Day Shift" at bounding box center [295, 143] width 27 height 7
click at [170, 177] on div "AJMED102 (Dispatched) - A82571" at bounding box center [188, 173] width 167 height 13
click at [146, 368] on div "Operation * option Ajman Medical, selected. Ajman Medical Service Point / Locat…" at bounding box center [453, 206] width 711 height 348
click at [144, 372] on p "Submit" at bounding box center [145, 375] width 19 height 8
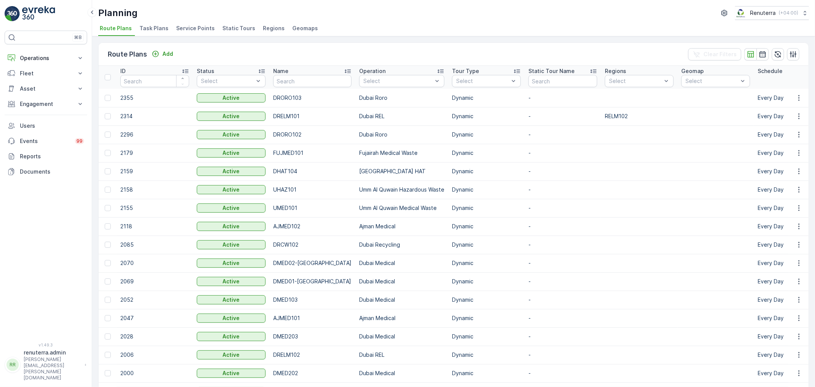
click at [196, 25] on span "Service Points" at bounding box center [195, 28] width 39 height 8
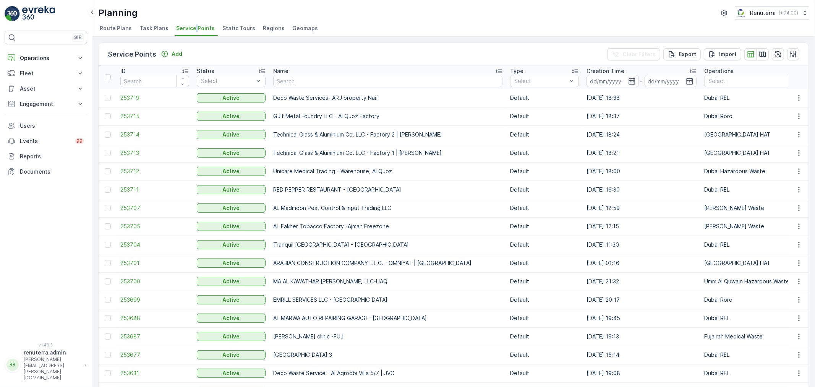
click at [288, 81] on input "text" at bounding box center [387, 81] width 229 height 12
type input "kyc"
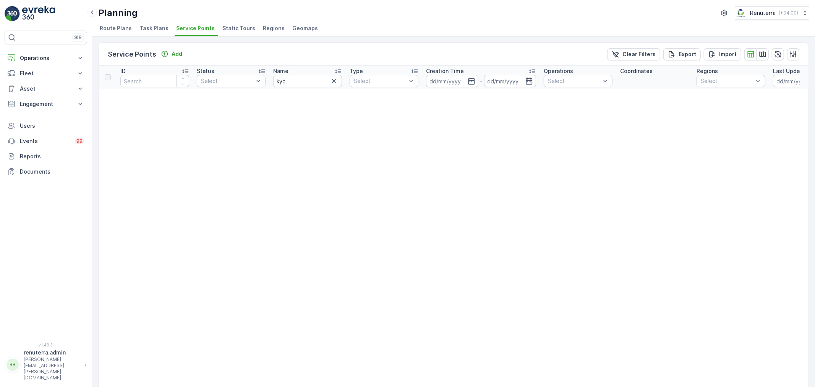
drag, startPoint x: 280, startPoint y: 90, endPoint x: 304, endPoint y: 92, distance: 24.1
click at [303, 84] on input "kyc" at bounding box center [307, 81] width 69 height 12
type input "ktc"
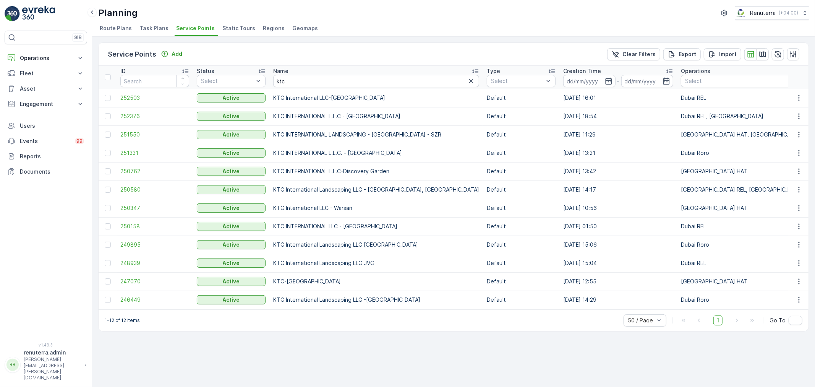
click at [132, 136] on span "251550" at bounding box center [154, 135] width 69 height 8
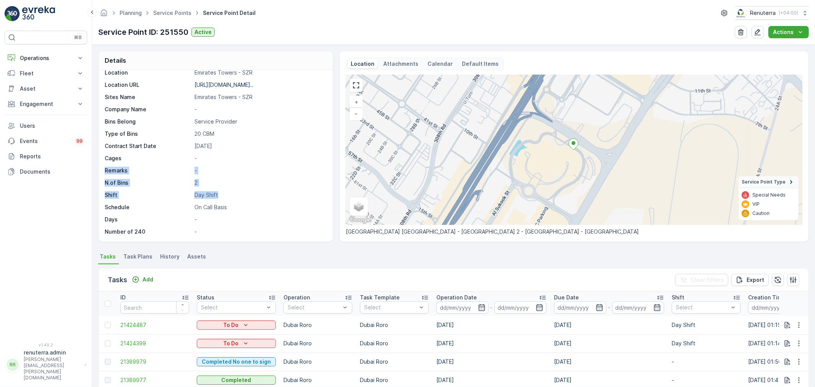
drag, startPoint x: 329, startPoint y: 189, endPoint x: 318, endPoint y: 155, distance: 35.5
click at [331, 152] on div "Service Point ID 251550 Name KTC INTERNATIONAL LANDSCAPING ... Type Default Ope…" at bounding box center [216, 156] width 234 height 172
click at [310, 138] on div "Service Point ID 251550 Name KTC INTERNATIONAL LANDSCAPING ... Type Default Ope…" at bounding box center [215, 103] width 220 height 264
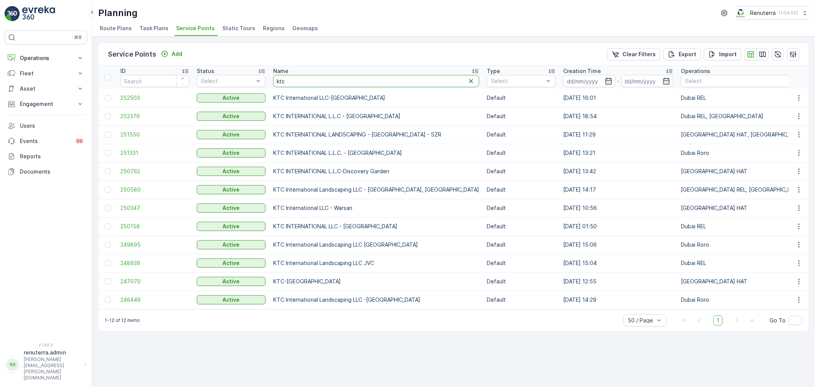
click at [319, 82] on input "ktc" at bounding box center [376, 81] width 206 height 12
click at [132, 206] on span "250347" at bounding box center [154, 208] width 69 height 8
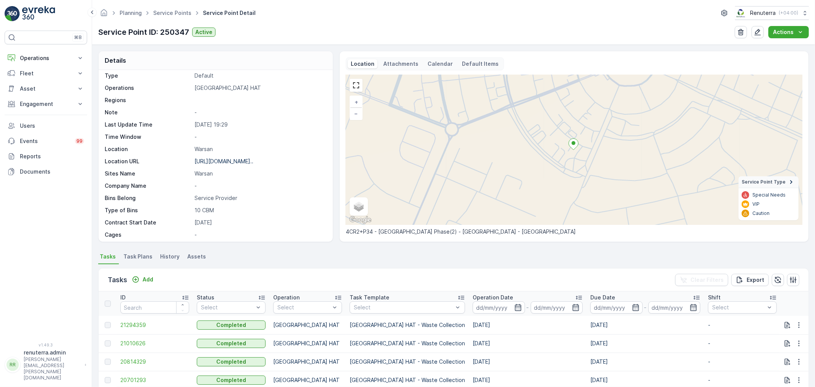
scroll to position [42, 0]
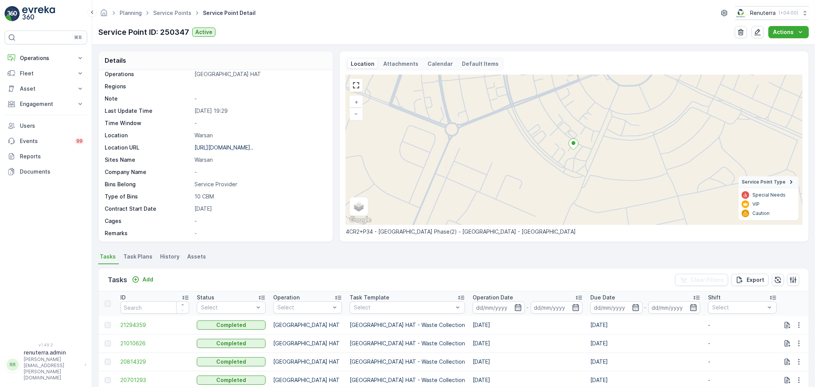
drag, startPoint x: 329, startPoint y: 148, endPoint x: 330, endPoint y: 108, distance: 39.7
click at [333, 108] on div "Details Service Point ID 250347 Name KTC International LLC - Warsan... Type Def…" at bounding box center [453, 146] width 711 height 191
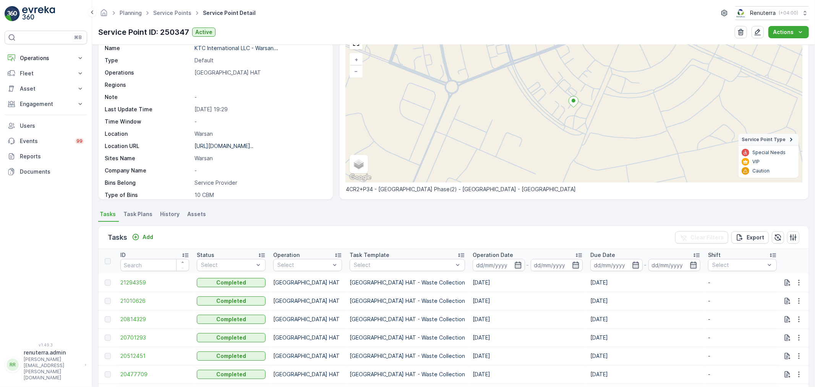
scroll to position [0, 0]
